Goal: Browse casually: Explore the website without a specific task or goal

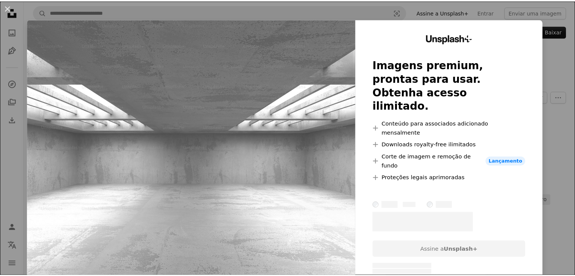
scroll to position [189, 0]
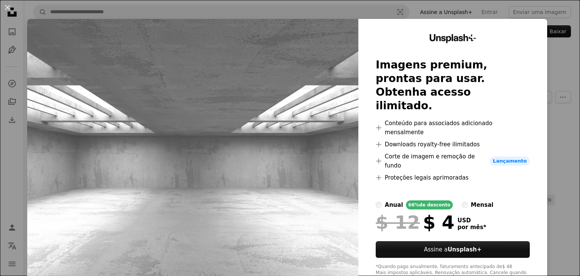
click at [544, 122] on div "An X shape Unsplash+ Imagens premium, prontas para usar. Obtenha acesso ilimita…" at bounding box center [290, 138] width 580 height 276
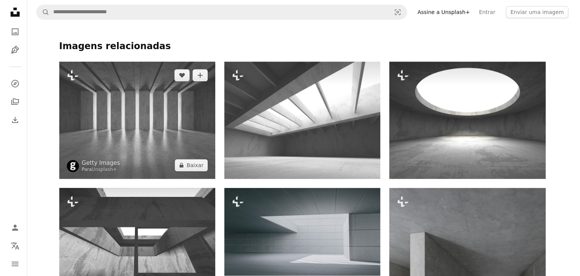
scroll to position [378, 0]
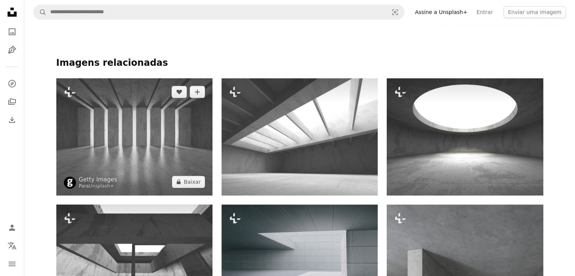
click at [113, 136] on img at bounding box center [134, 136] width 156 height 117
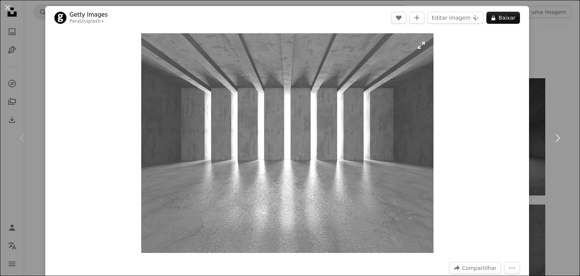
click at [304, 159] on img "Ampliar esta imagem" at bounding box center [287, 143] width 292 height 220
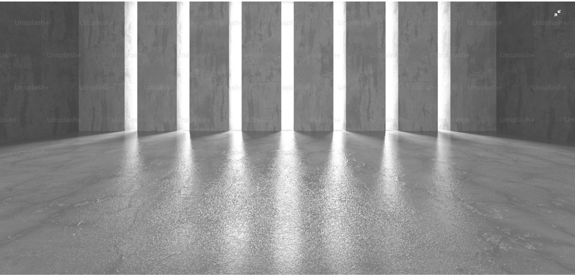
scroll to position [75, 0]
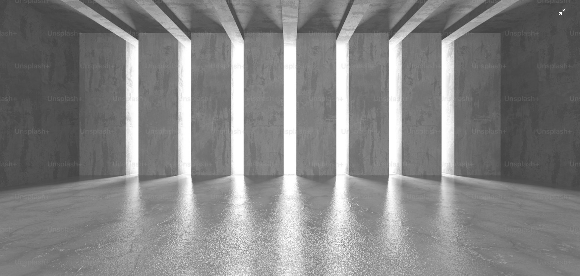
click at [300, 111] on img "Diminuir esta imagem" at bounding box center [290, 142] width 581 height 436
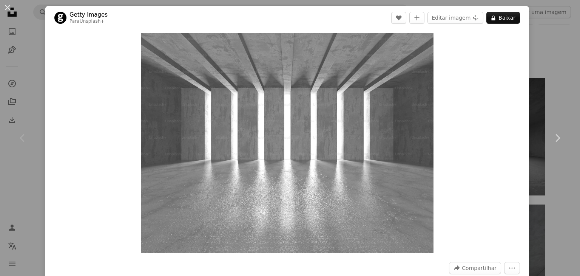
click at [39, 111] on div "Chevron left" at bounding box center [22, 138] width 45 height 73
click at [7, 11] on button "An X shape" at bounding box center [7, 7] width 9 height 9
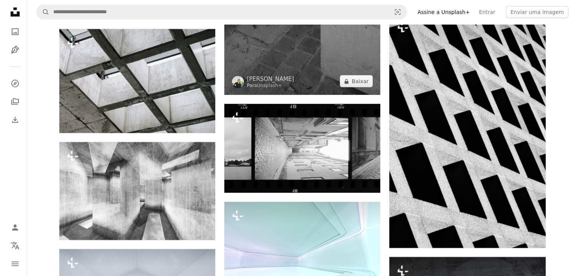
scroll to position [2116, 0]
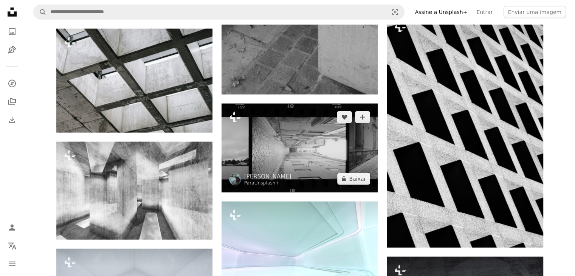
click at [291, 144] on img at bounding box center [299, 148] width 156 height 89
